Goal: Task Accomplishment & Management: Check status

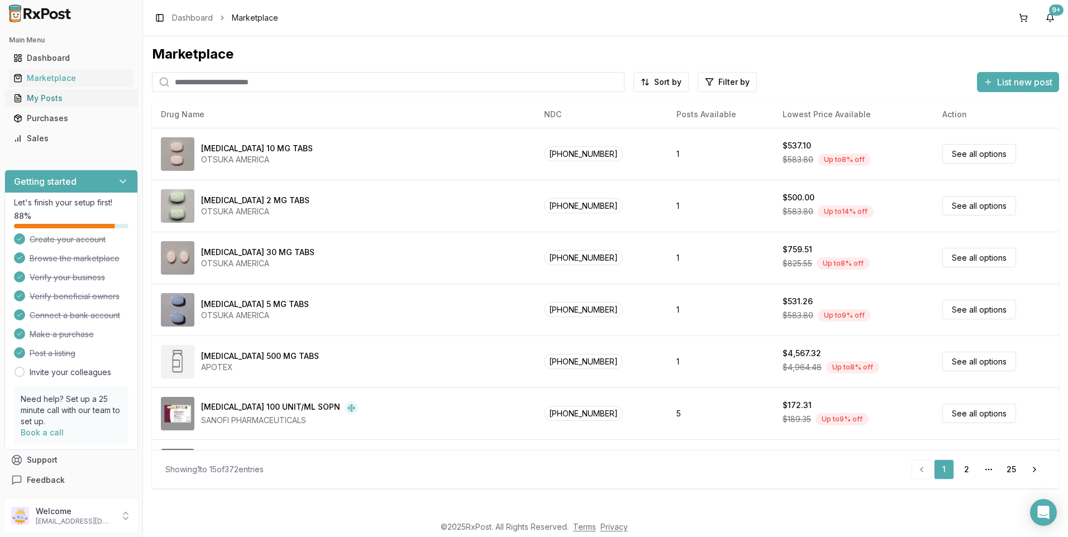
click at [45, 95] on div "My Posts" at bounding box center [71, 98] width 116 height 11
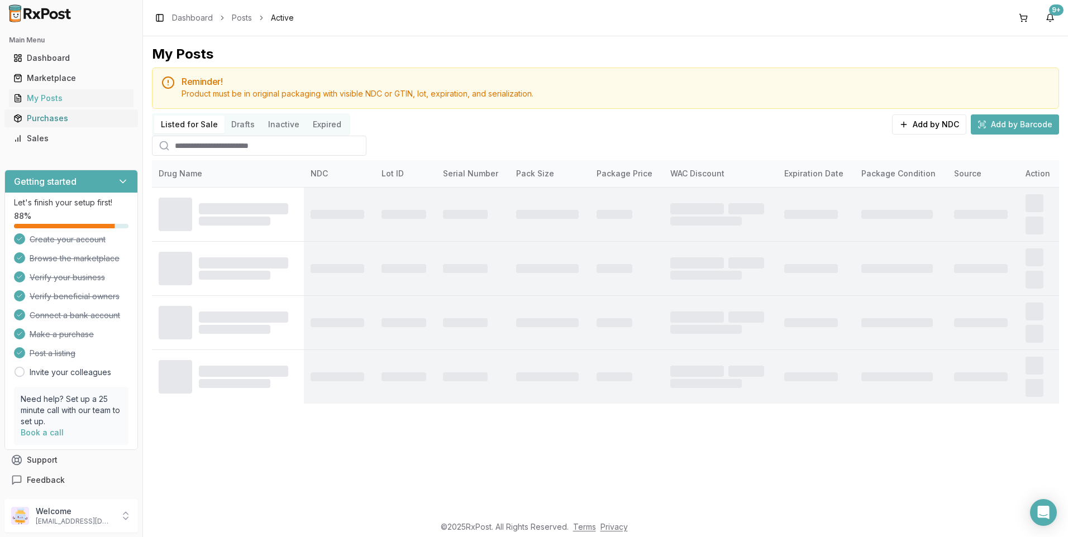
click at [51, 121] on div "Purchases" at bounding box center [71, 118] width 116 height 11
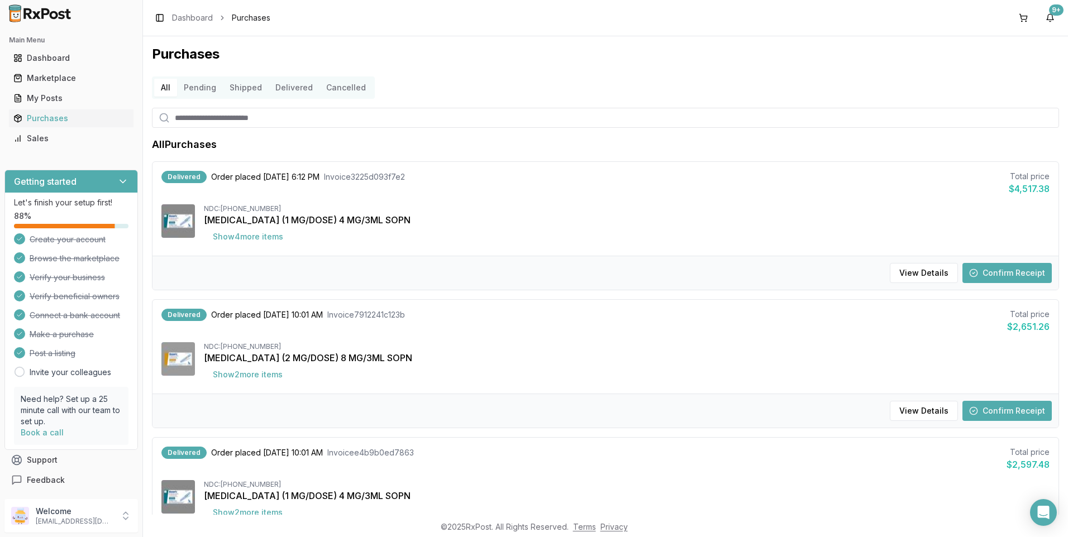
click at [1006, 275] on button "Confirm Receipt" at bounding box center [1006, 273] width 89 height 20
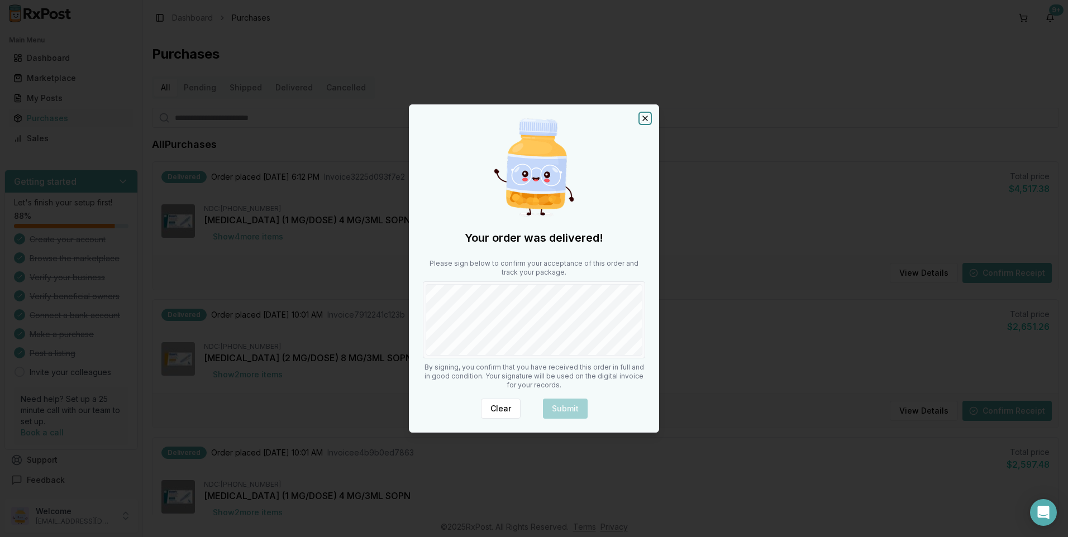
click at [643, 117] on icon "button" at bounding box center [645, 118] width 4 height 4
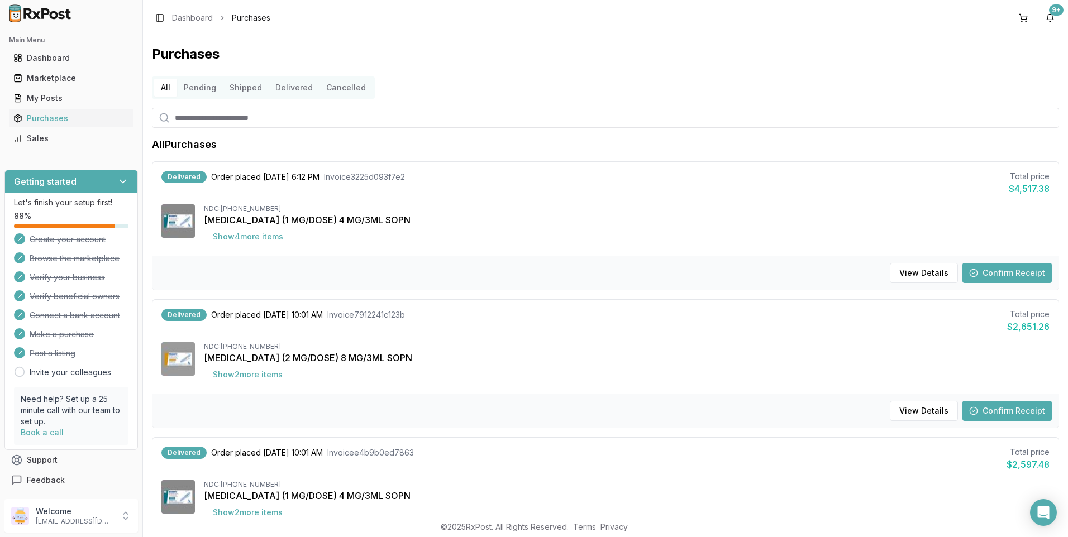
click at [1000, 271] on button "Confirm Receipt" at bounding box center [1006, 273] width 89 height 20
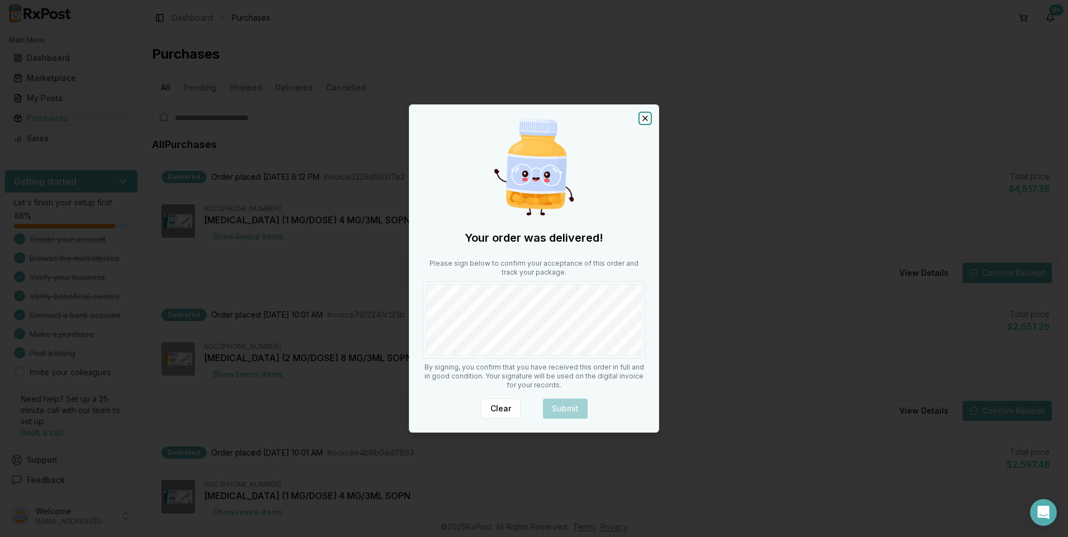
click at [642, 120] on icon "button" at bounding box center [644, 118] width 9 height 9
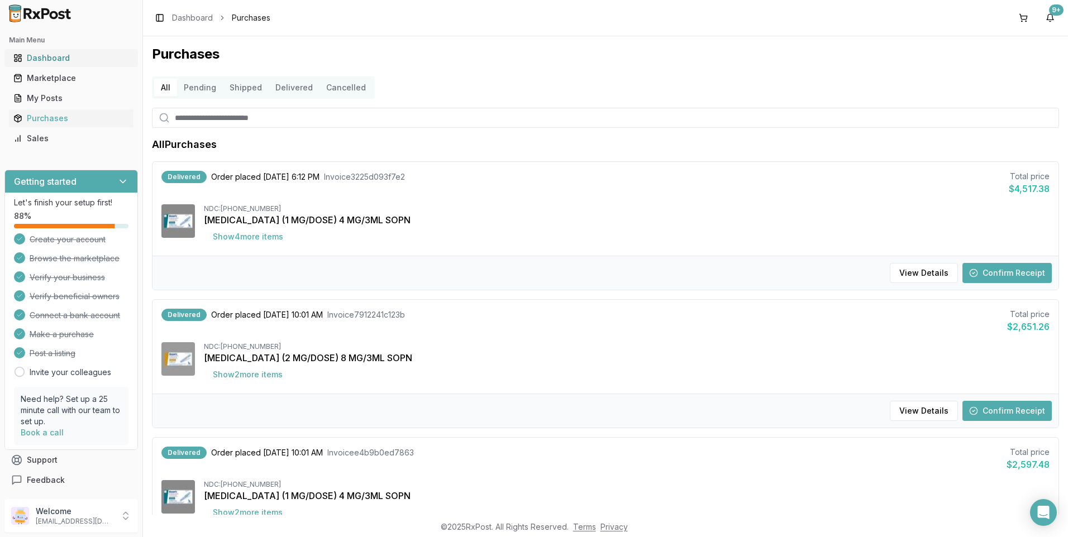
click at [37, 54] on div "Dashboard" at bounding box center [71, 57] width 116 height 11
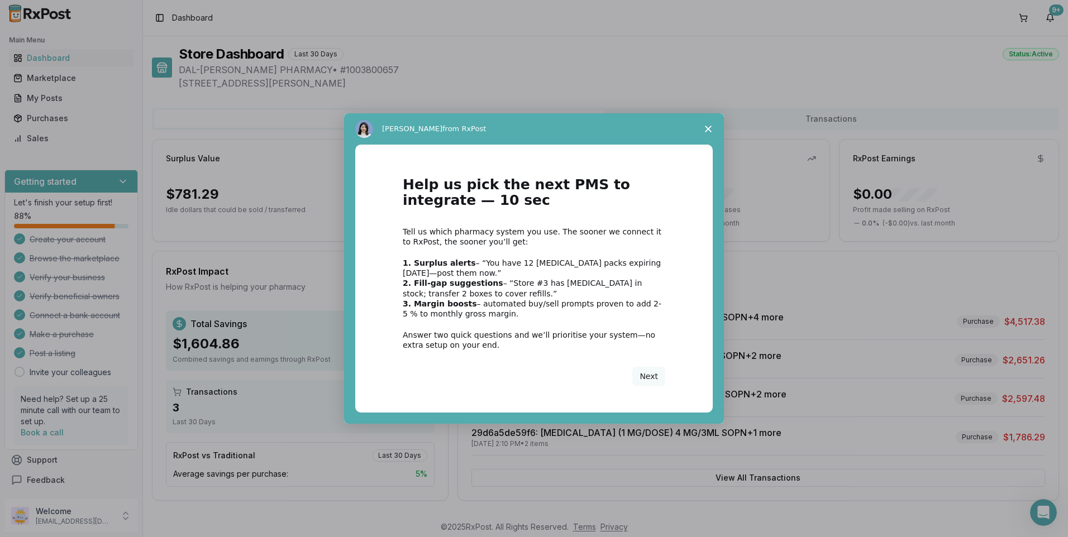
click at [706, 126] on icon "Close survey" at bounding box center [708, 129] width 7 height 7
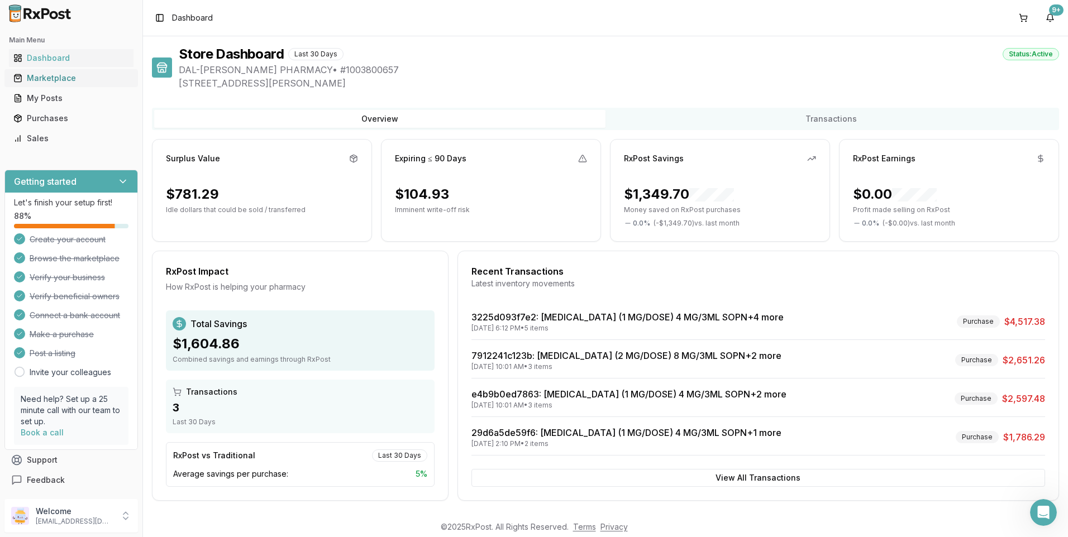
click at [47, 82] on div "Marketplace" at bounding box center [71, 78] width 116 height 11
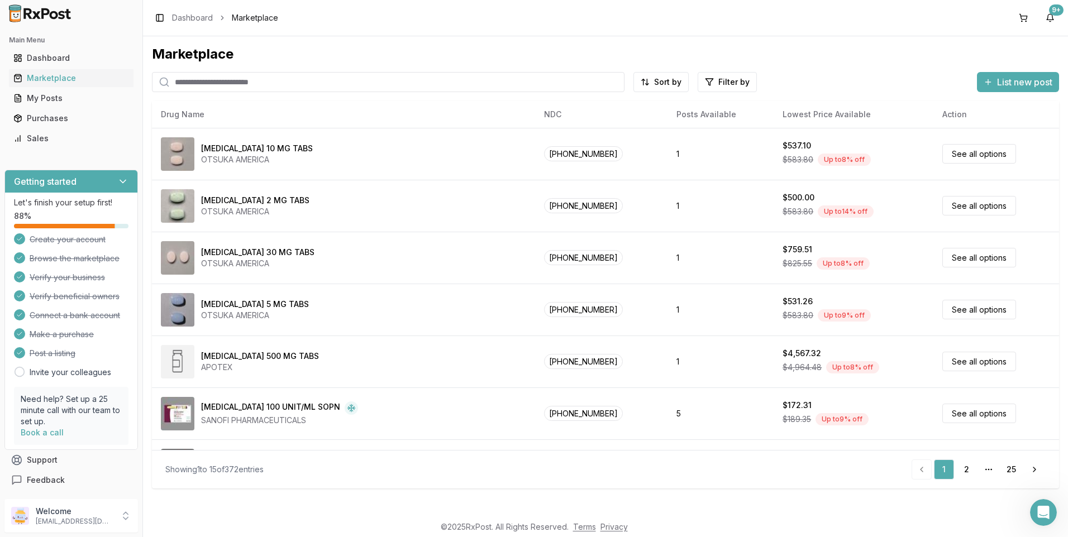
click at [204, 85] on input "search" at bounding box center [388, 82] width 472 height 20
